Goal: Find specific page/section: Find specific page/section

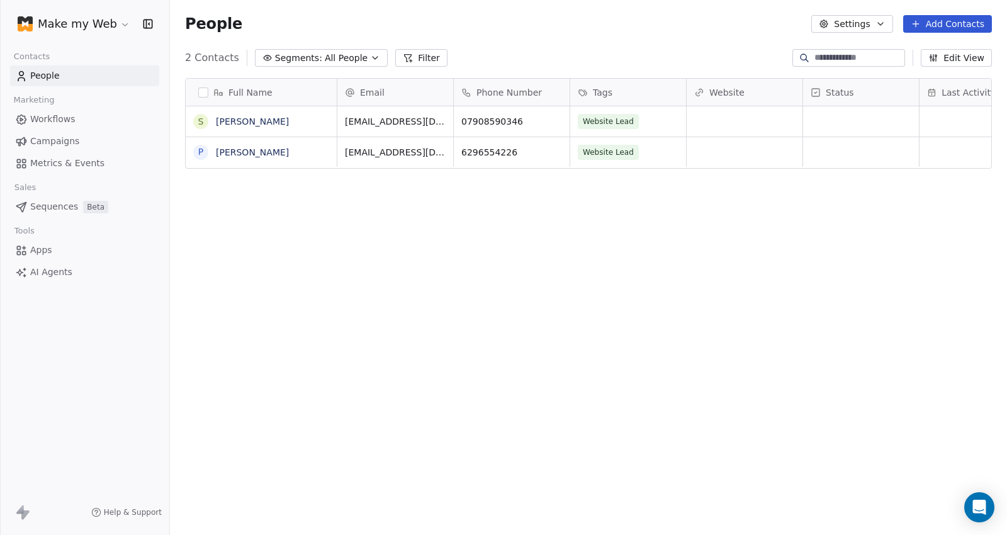
scroll to position [460, 827]
click at [66, 22] on html "Make my Web Contacts People Marketing Workflows Campaigns Metrics & Events Sale…" at bounding box center [503, 267] width 1007 height 535
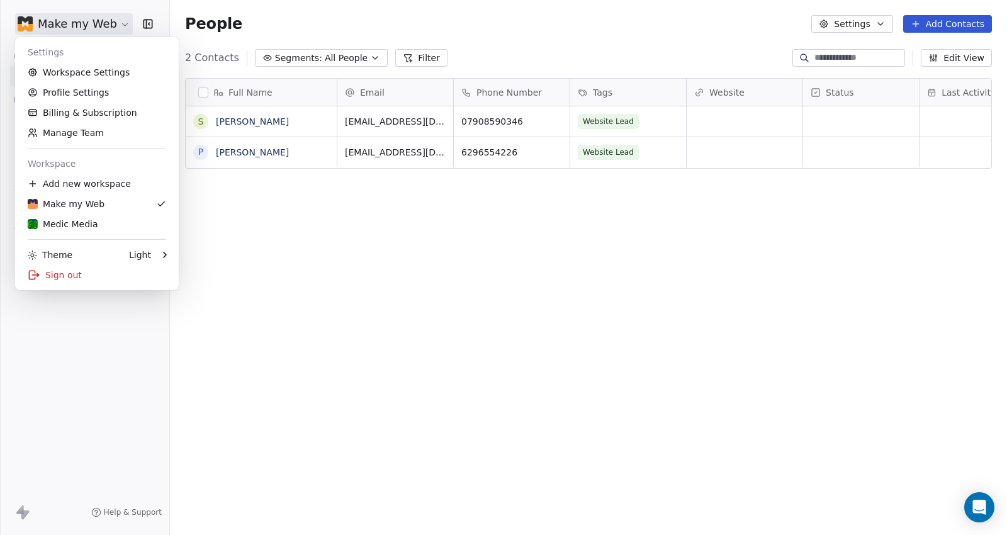
click at [54, 230] on div "Medic Media" at bounding box center [63, 224] width 71 height 13
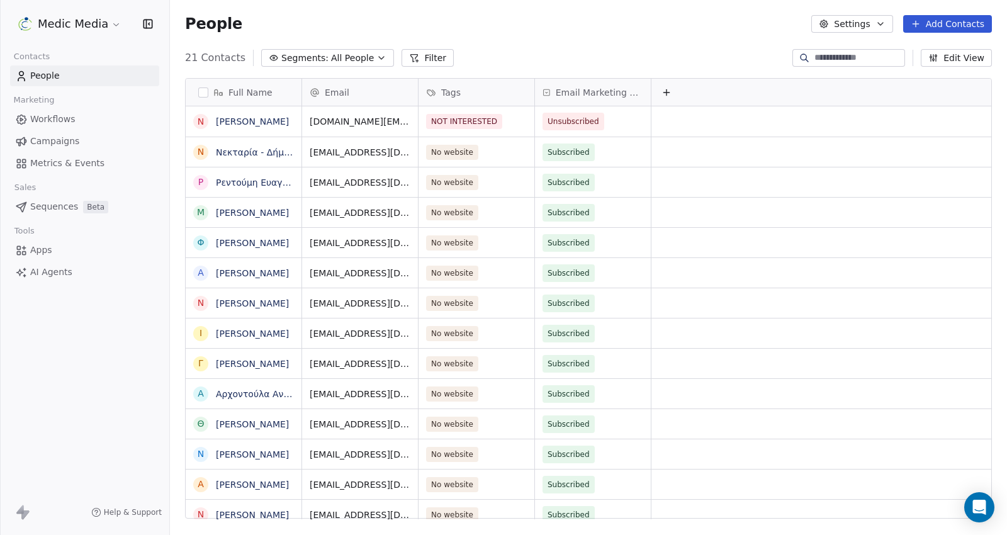
click at [48, 216] on link "Sequences Beta" at bounding box center [84, 206] width 149 height 21
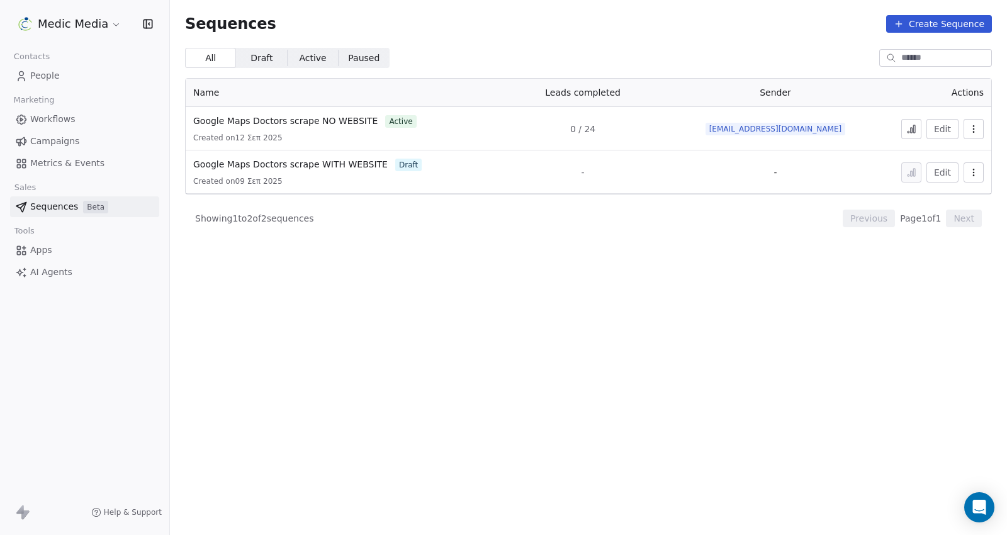
click at [910, 131] on icon at bounding box center [912, 129] width 10 height 10
